Goal: Task Accomplishment & Management: Complete application form

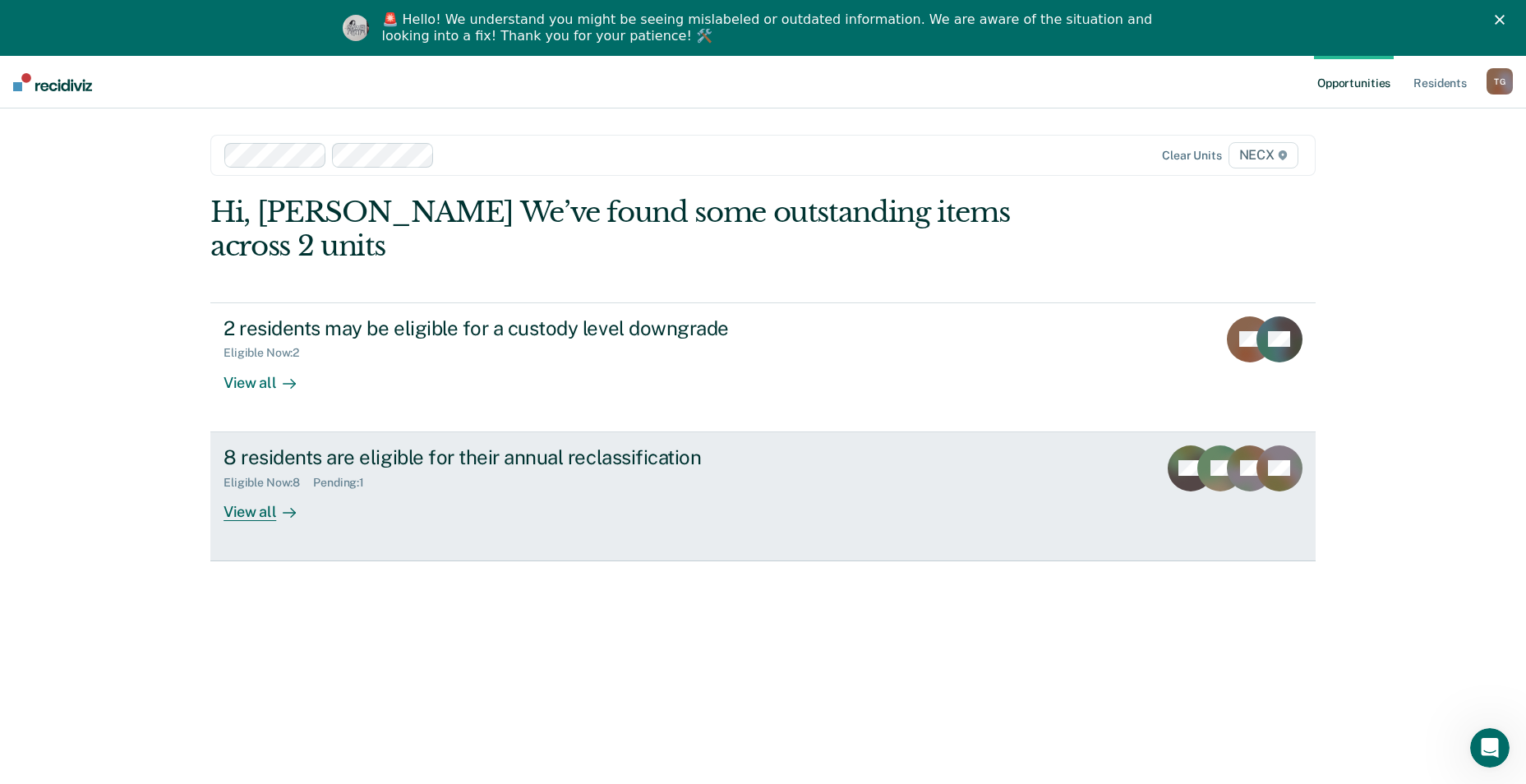
click at [420, 469] on div "Eligible Now : 8 Pending : 1" at bounding box center [512, 479] width 577 height 20
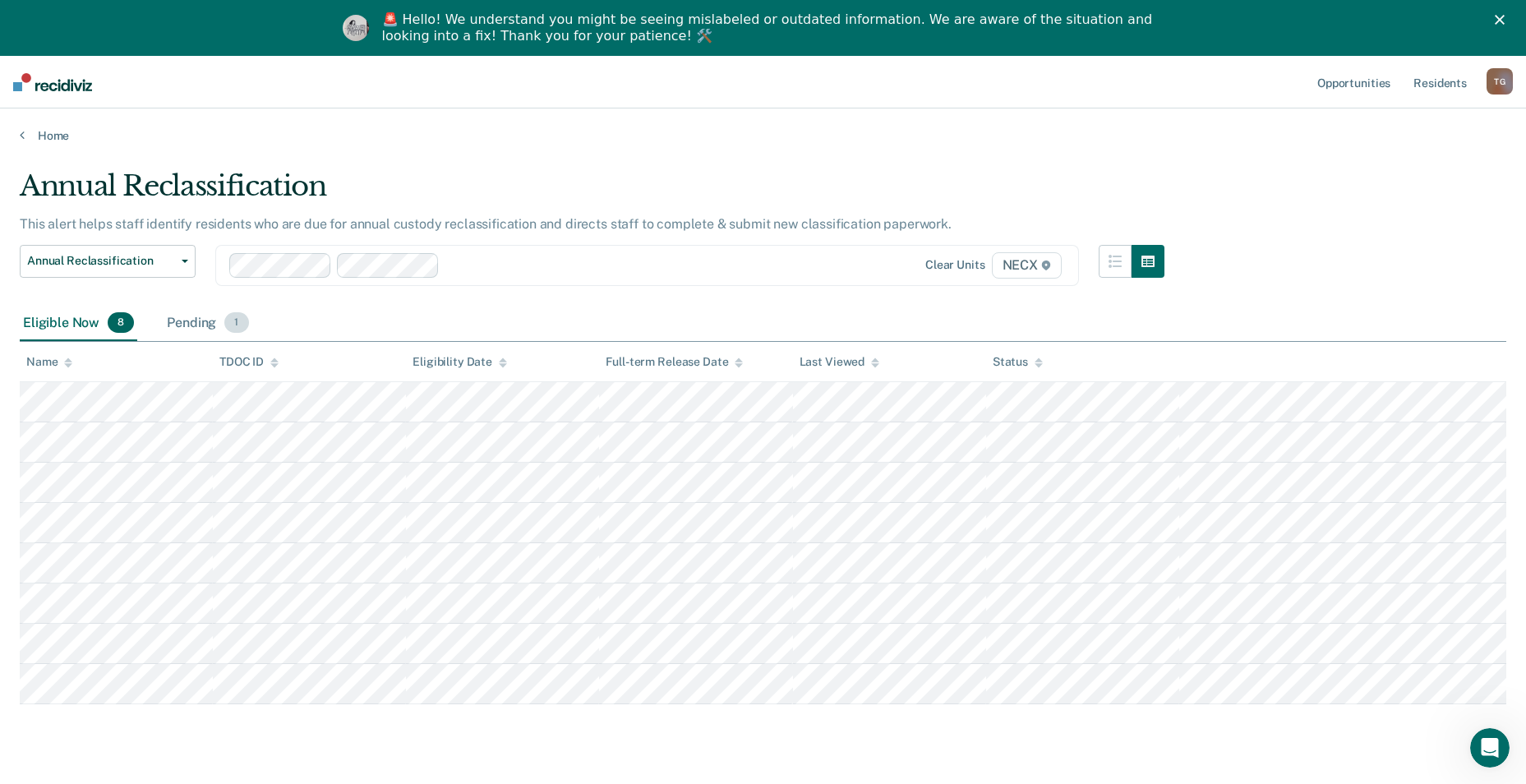
click at [205, 322] on div "Pending 1" at bounding box center [208, 323] width 88 height 36
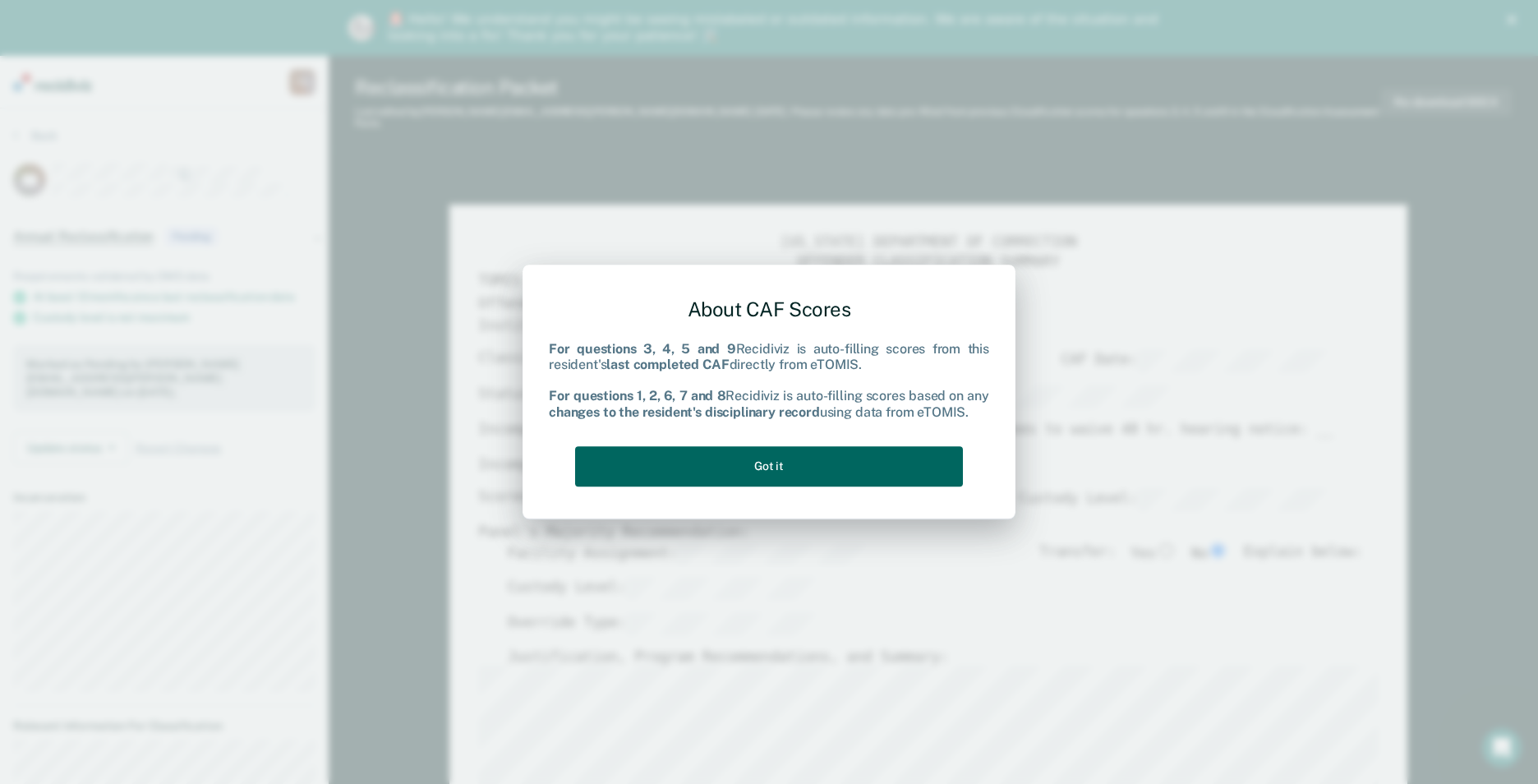
click at [774, 465] on button "Got it" at bounding box center [769, 466] width 388 height 40
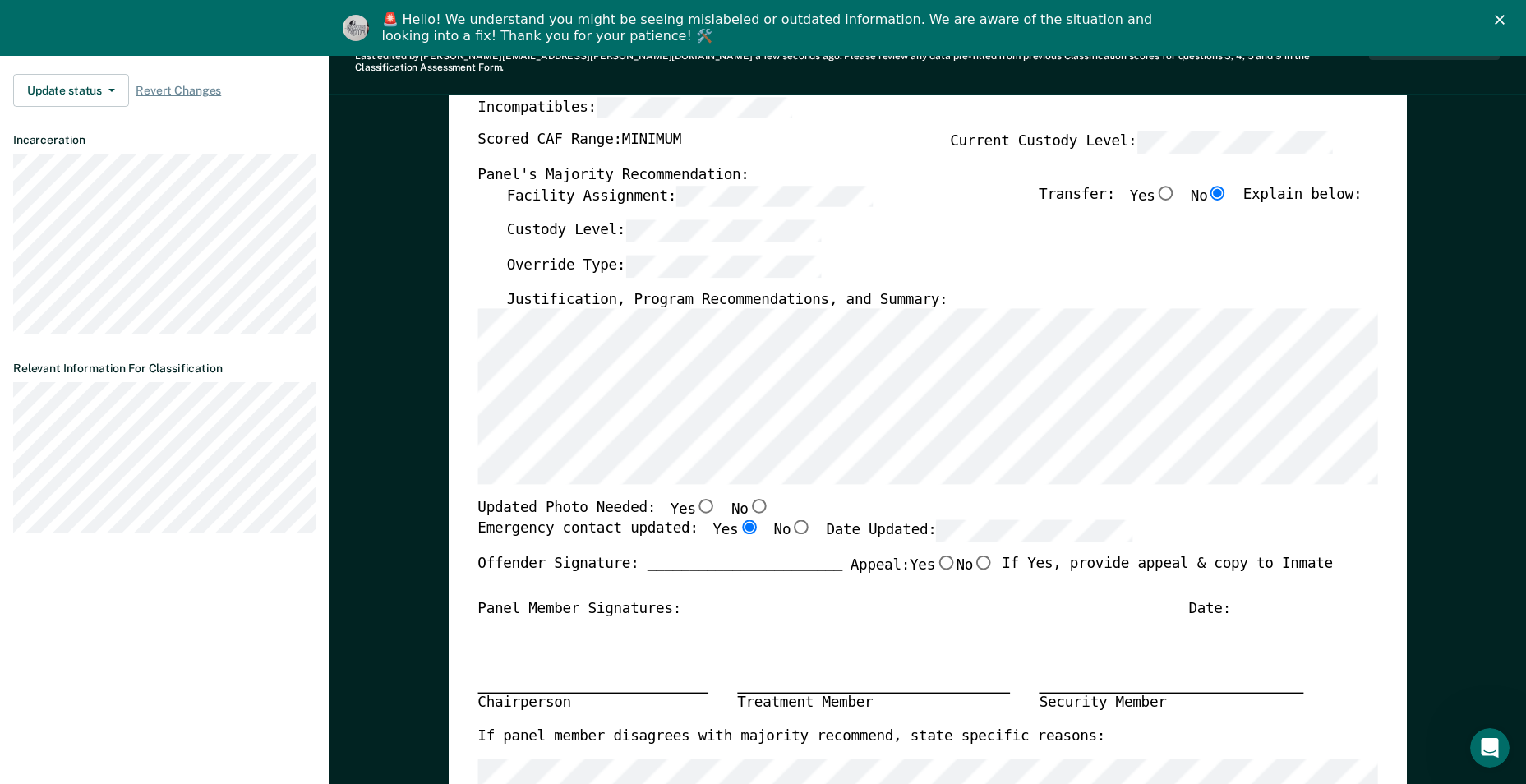
scroll to position [328, 0]
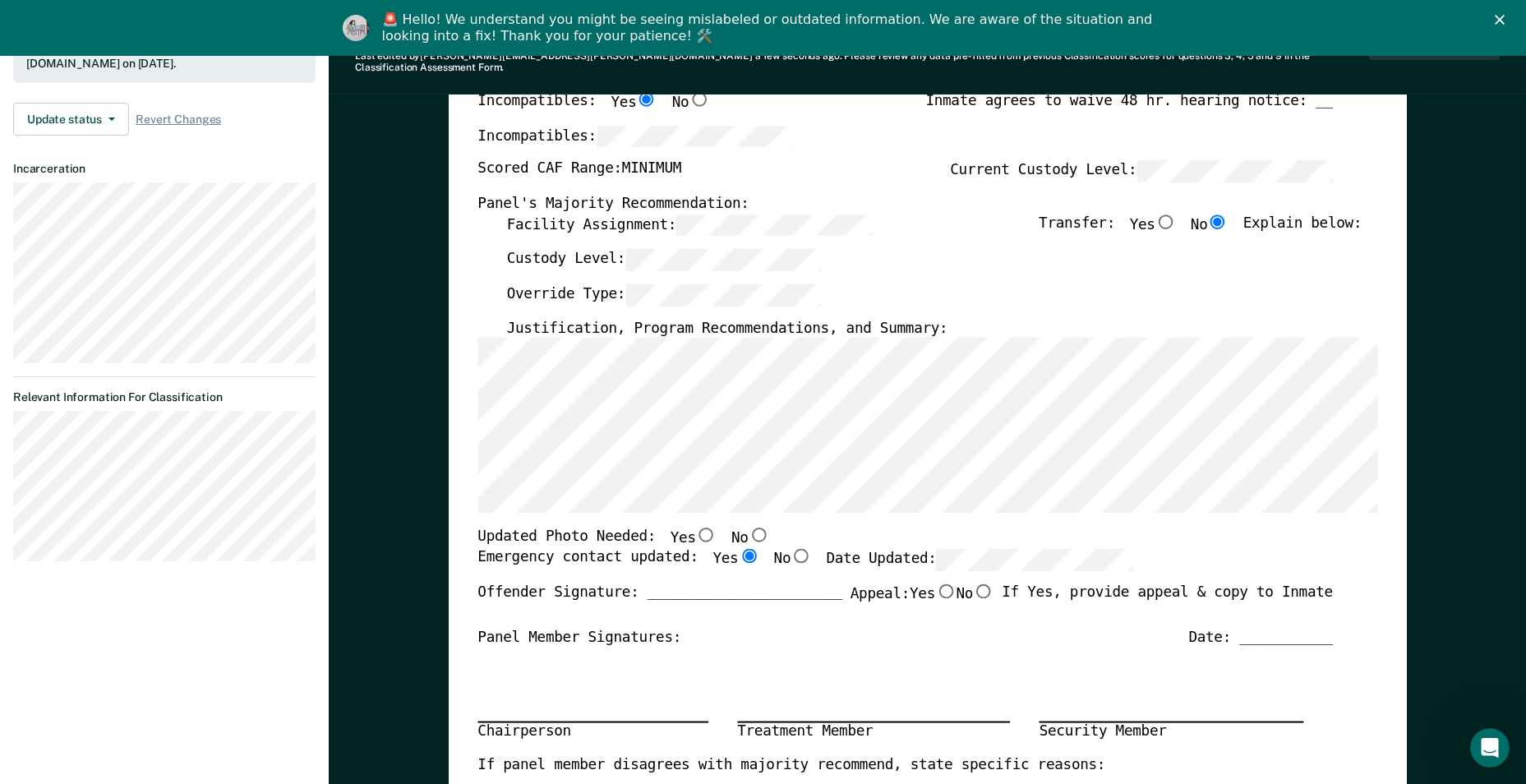
click at [747, 527] on input "No" at bounding box center [758, 534] width 21 height 15
type textarea "x"
radio input "true"
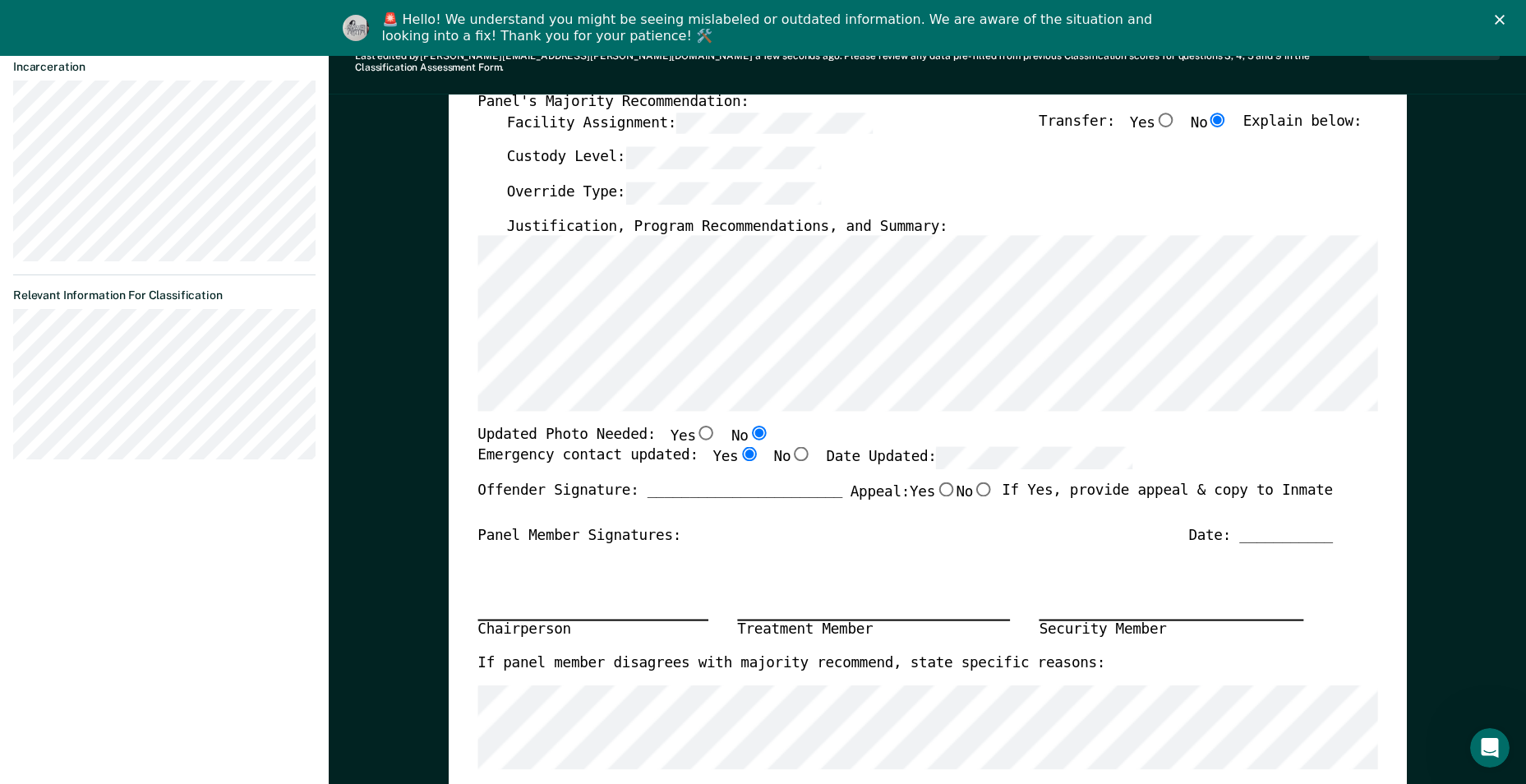
scroll to position [0, 0]
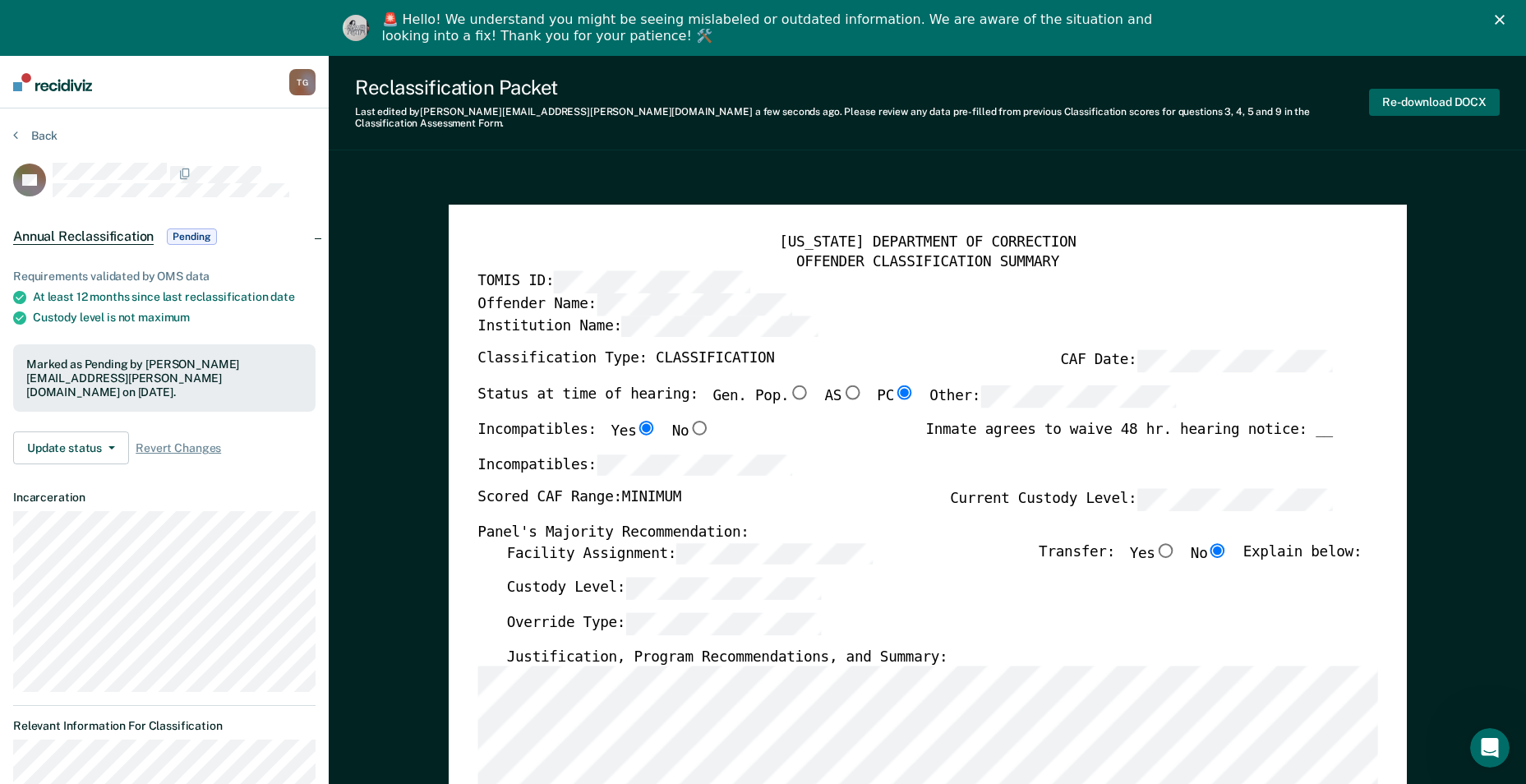
click at [1444, 102] on button "Re-download DOCX" at bounding box center [1434, 102] width 131 height 27
type textarea "x"
